Goal: Obtain resource: Obtain resource

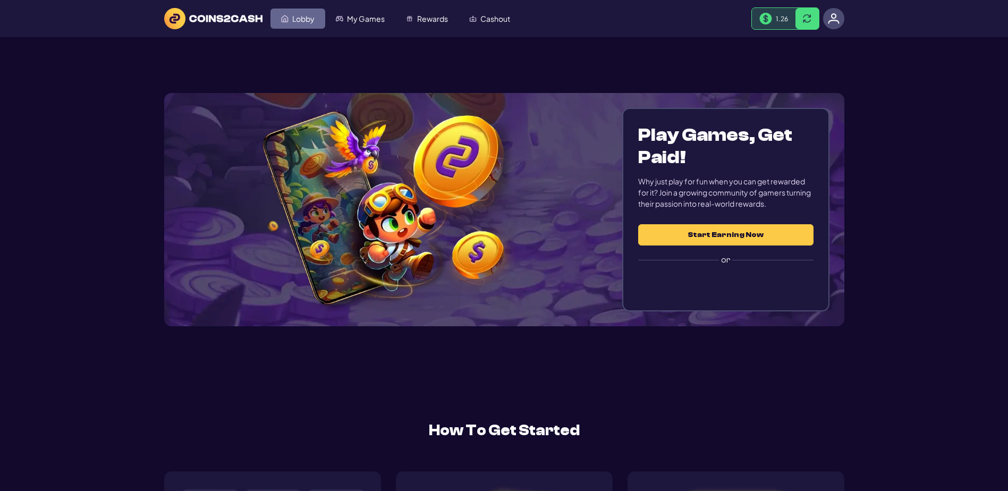
click at [323, 29] on link "Lobby" at bounding box center [298, 19] width 55 height 20
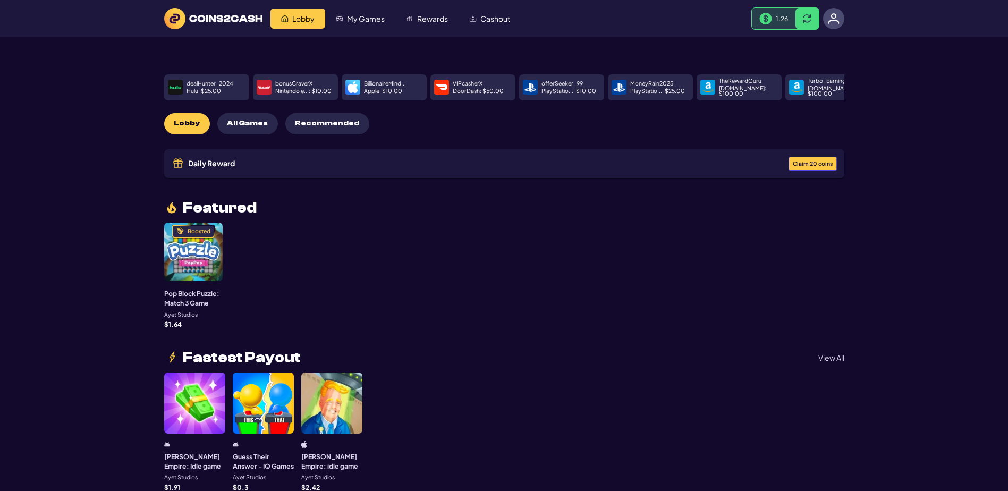
click at [794, 167] on span "Claim 20 coins" at bounding box center [813, 164] width 40 height 6
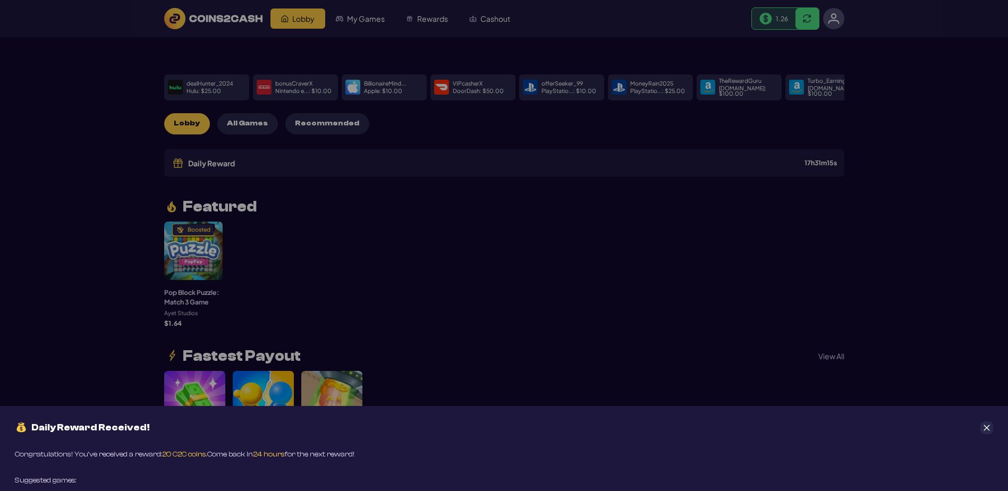
click at [609, 309] on div "Daily Reward Received! Congratulations! You’ve received a reward: 20 C2C coins.…" at bounding box center [504, 245] width 1008 height 491
